Goal: Task Accomplishment & Management: Use online tool/utility

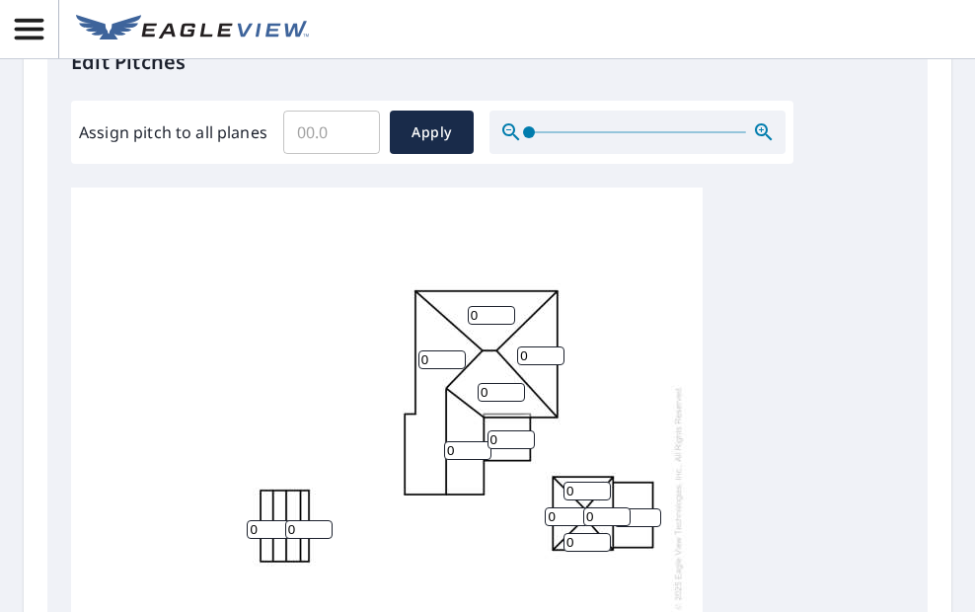
scroll to position [22, 0]
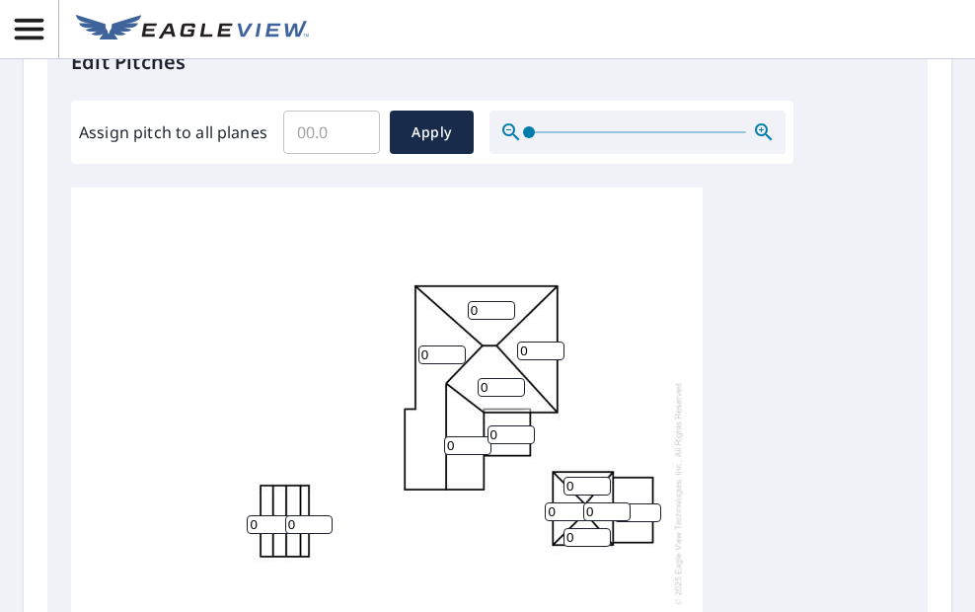
click at [327, 125] on input "Assign pitch to all planes" at bounding box center [331, 132] width 97 height 55
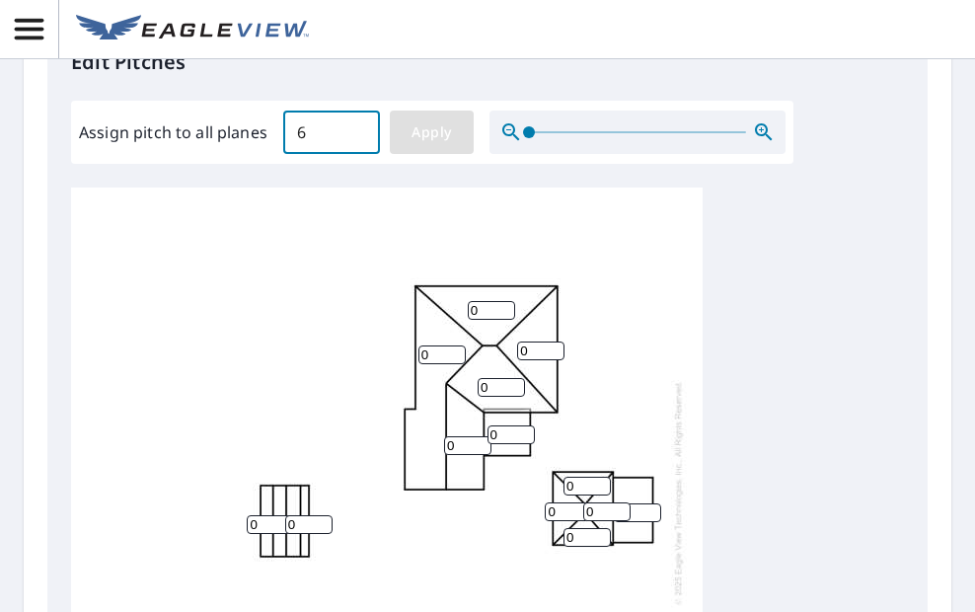
type input "6"
click at [419, 128] on span "Apply" at bounding box center [432, 132] width 52 height 25
type input "6"
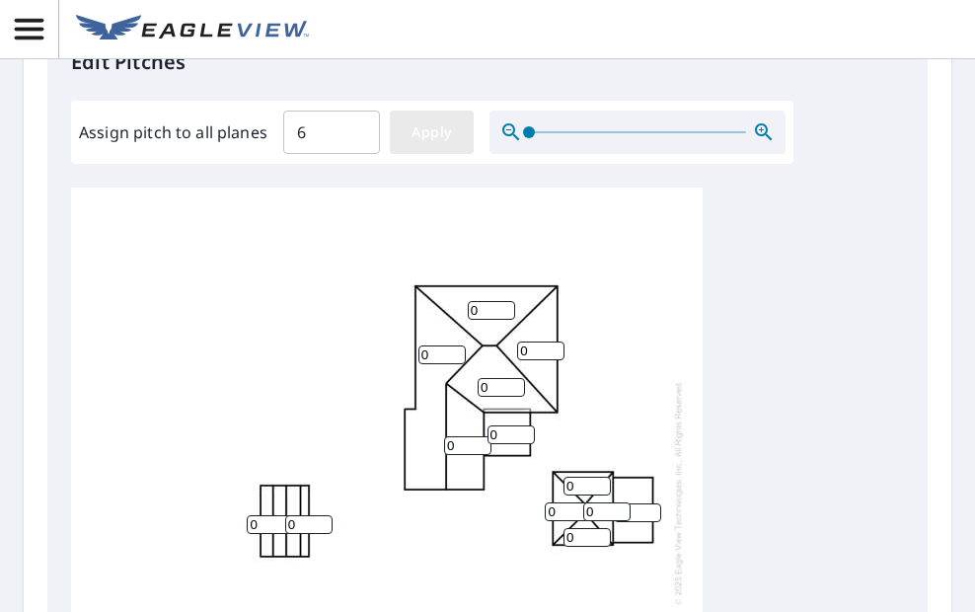
type input "6"
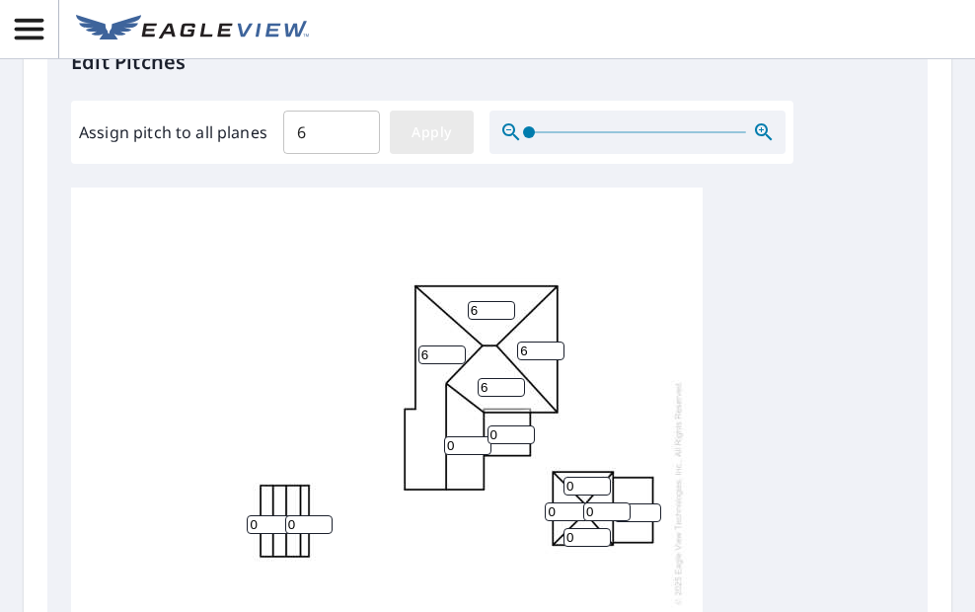
type input "6"
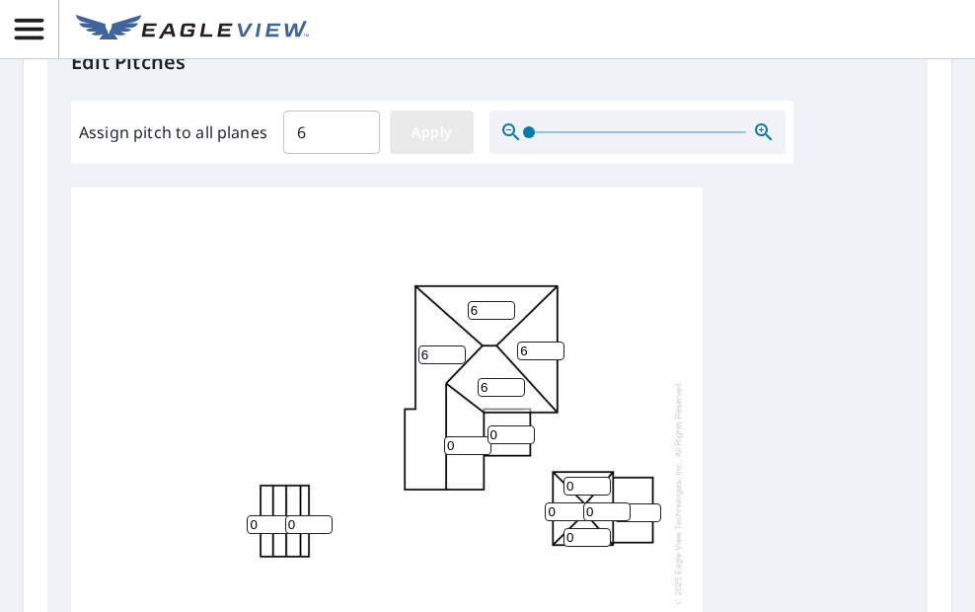
type input "6"
drag, startPoint x: 499, startPoint y: 415, endPoint x: 481, endPoint y: 417, distance: 18.9
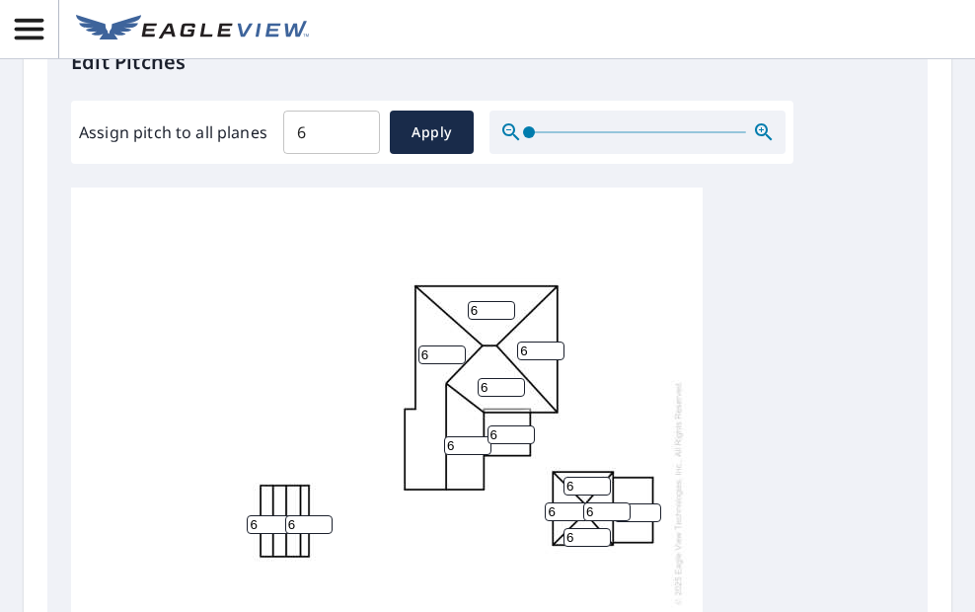
click at [481, 417] on div "6 6 6 6 6 6 6 6 6 6 6 6 6 6 6 6 6" at bounding box center [387, 493] width 632 height 620
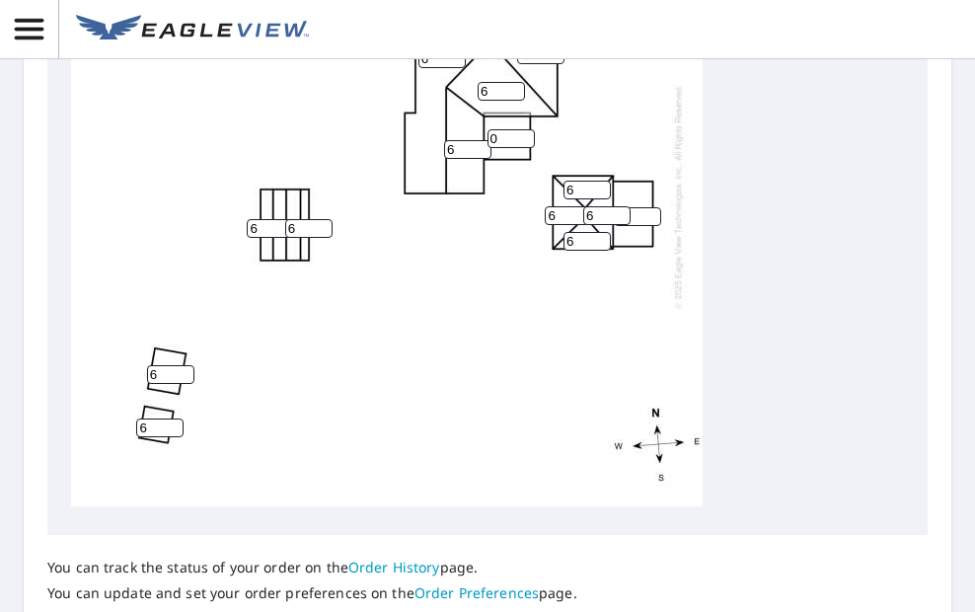
type input "0"
drag, startPoint x: 578, startPoint y: 169, endPoint x: 554, endPoint y: 169, distance: 24.7
click at [554, 169] on div "6 6 6 6 6 6 0 6 6 6 6 6 6 6 6 6 6" at bounding box center [387, 196] width 632 height 620
type input "5"
drag, startPoint x: 562, startPoint y: 202, endPoint x: 545, endPoint y: 201, distance: 16.8
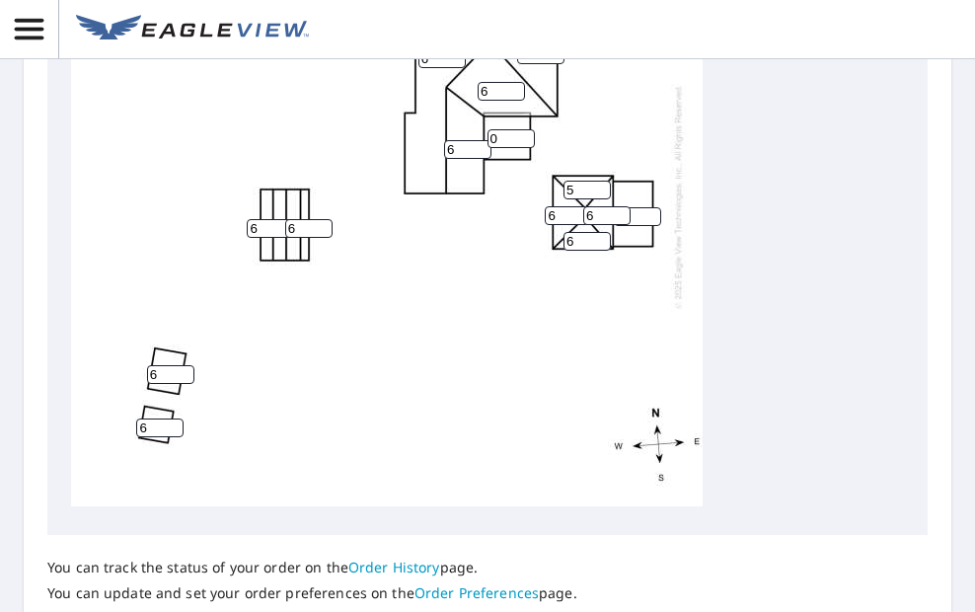
click at [545, 206] on input "6" at bounding box center [568, 215] width 47 height 19
type input "5"
drag, startPoint x: 603, startPoint y: 198, endPoint x: 572, endPoint y: 195, distance: 30.7
click at [572, 195] on div "6 6 6 6 6 6 0 5 6 6 6 5 6 6 6 6 6" at bounding box center [387, 196] width 632 height 620
type input "5"
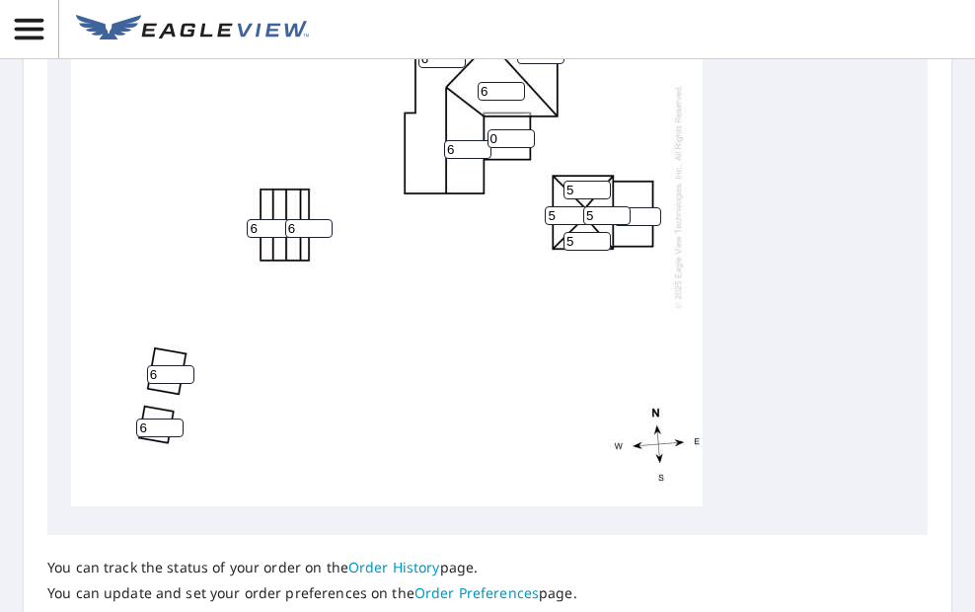
click at [550, 223] on div "6 6 6 6 6 6 0 5 6 5 6 5 5 6 6 6 6" at bounding box center [387, 196] width 632 height 620
type input "5"
click at [640, 207] on input "6" at bounding box center [637, 216] width 47 height 19
type input "0"
drag, startPoint x: 265, startPoint y: 207, endPoint x: 243, endPoint y: 207, distance: 21.7
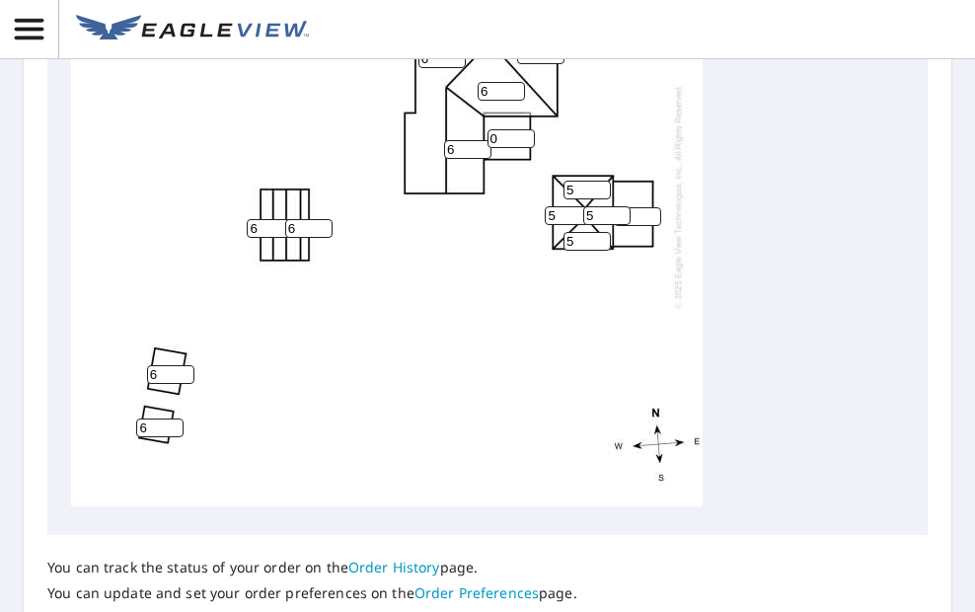
click at [243, 207] on div "6 6 6 6 6 0 0 5 6 5 6 5 5 6 6 6 6" at bounding box center [387, 196] width 632 height 620
type input "5"
drag, startPoint x: 294, startPoint y: 212, endPoint x: 273, endPoint y: 207, distance: 21.3
click at [273, 207] on div "6 6 6 6 6 0 0 5 6 5 6 5 5 6 6 5 5" at bounding box center [387, 196] width 632 height 620
type input "5"
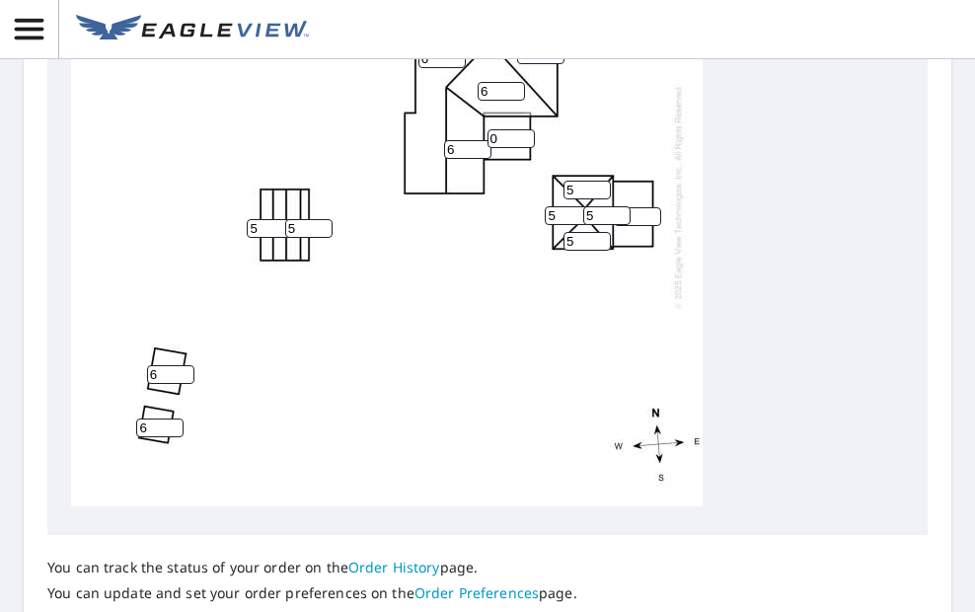
drag, startPoint x: 156, startPoint y: 350, endPoint x: 137, endPoint y: 350, distance: 18.8
click at [137, 350] on div "6 6 6 6 6 0 0 5 6 5 6 5 5 6 6 5 5" at bounding box center [387, 196] width 632 height 620
type input "0"
drag, startPoint x: 148, startPoint y: 405, endPoint x: 128, endPoint y: 409, distance: 20.1
click at [128, 409] on div "6 6 6 6 6 0 0 5 0 5 6 5 5 0 6 5 5" at bounding box center [387, 196] width 632 height 620
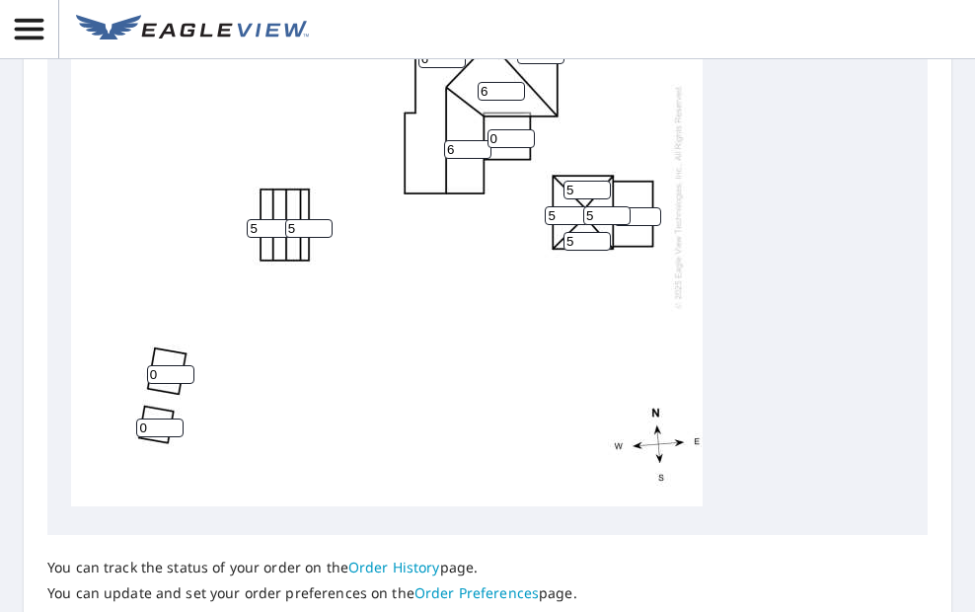
scroll to position [952, 0]
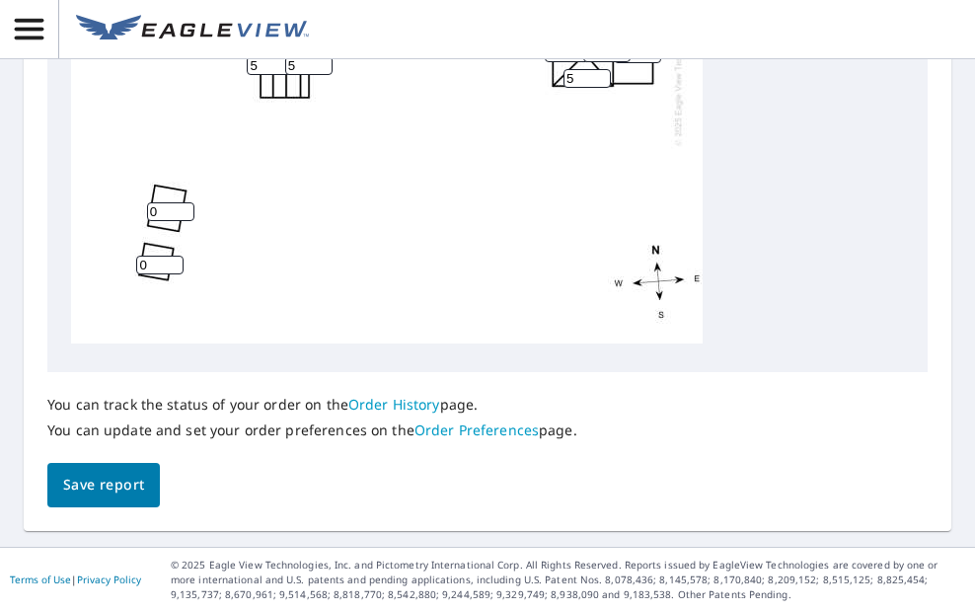
type input "0"
click at [110, 477] on span "Save report" at bounding box center [103, 485] width 81 height 25
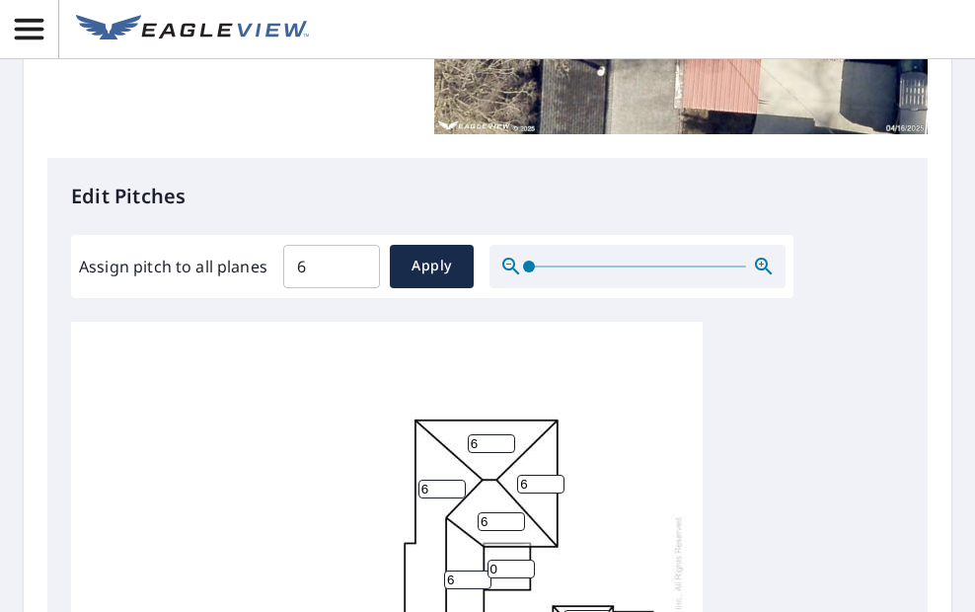
scroll to position [0, 0]
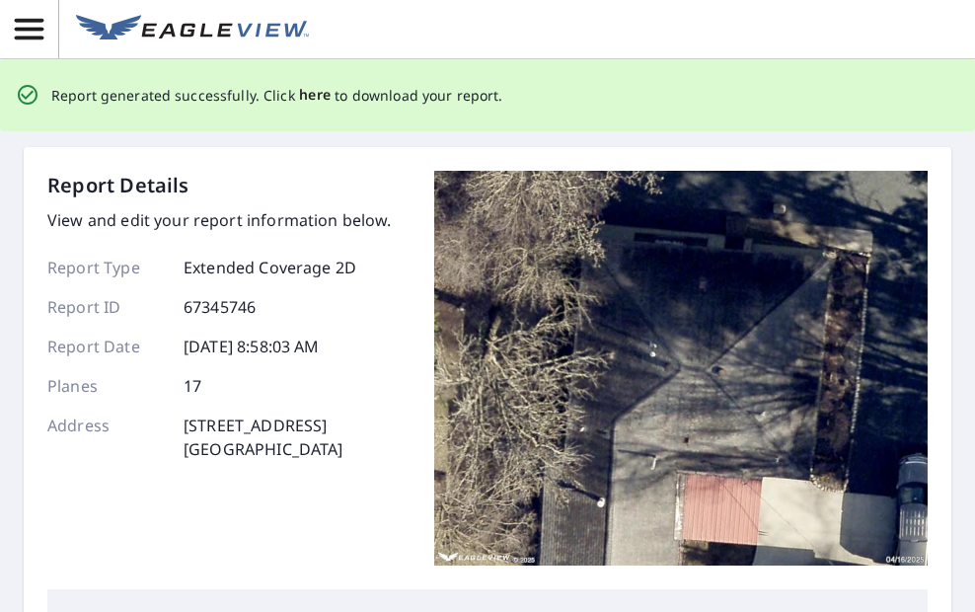
click at [300, 91] on span "here" at bounding box center [315, 95] width 33 height 25
